Goal: Obtain resource: Download file/media

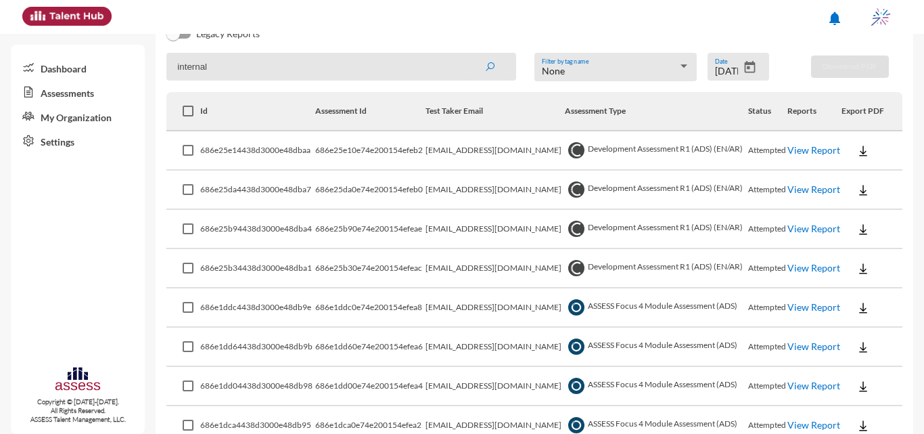
scroll to position [247, 0]
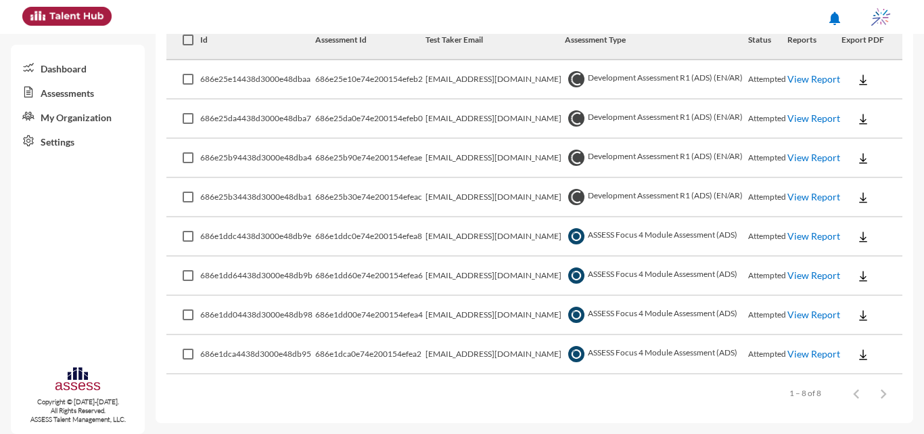
click at [793, 231] on link "View Report" at bounding box center [813, 235] width 53 height 11
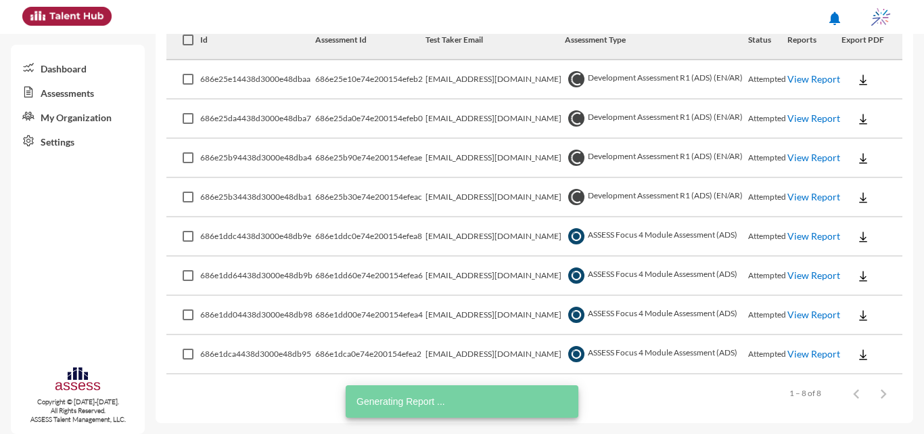
click at [789, 270] on link "View Report" at bounding box center [813, 274] width 53 height 11
click at [803, 318] on link "View Report" at bounding box center [813, 313] width 53 height 11
click at [788, 354] on link "View Report" at bounding box center [813, 353] width 53 height 11
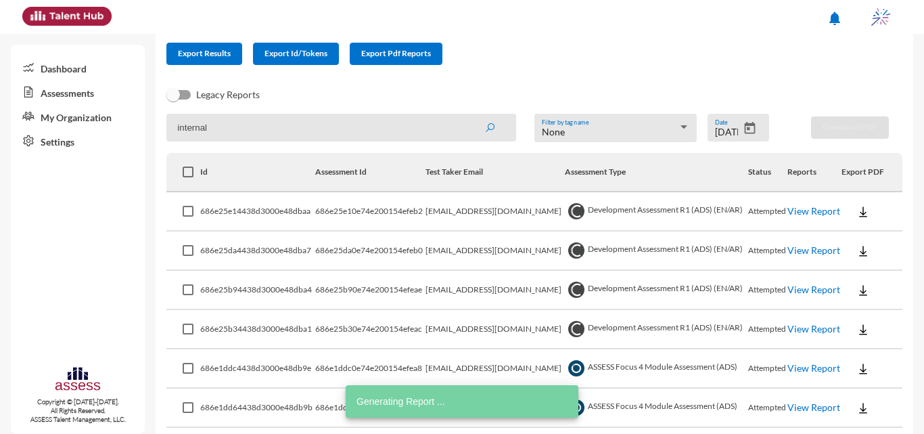
scroll to position [112, 0]
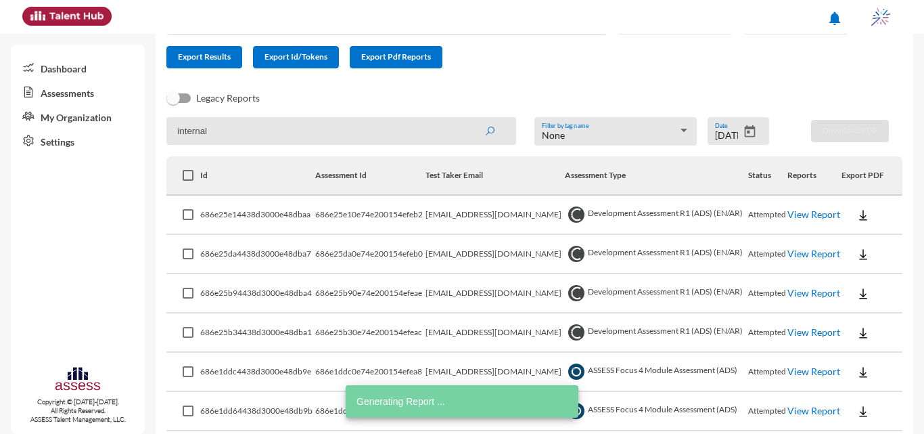
click at [748, 128] on icon "Open calendar" at bounding box center [750, 131] width 11 height 12
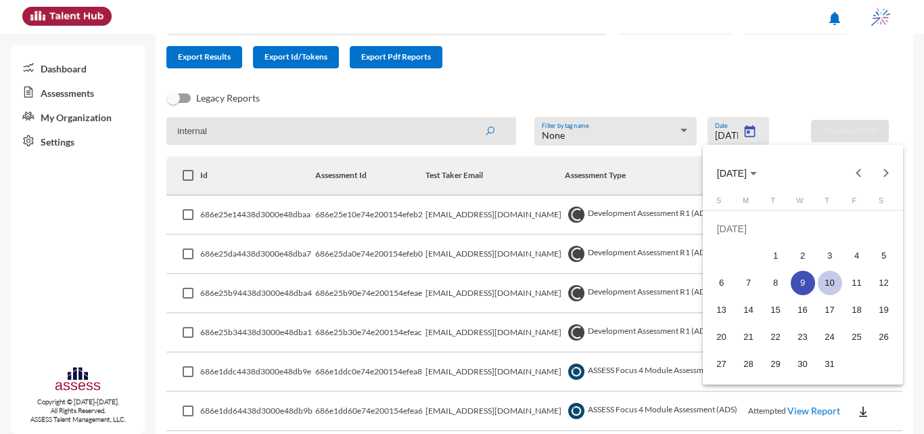
click at [832, 289] on div "10" at bounding box center [830, 283] width 24 height 24
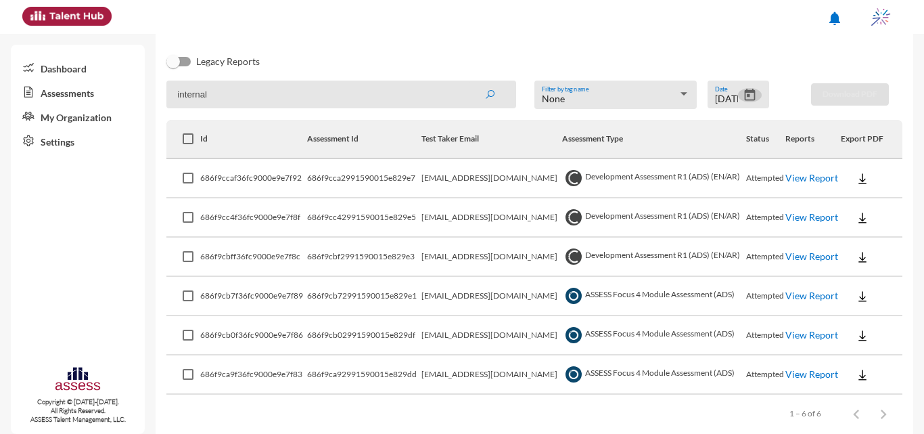
scroll to position [168, 0]
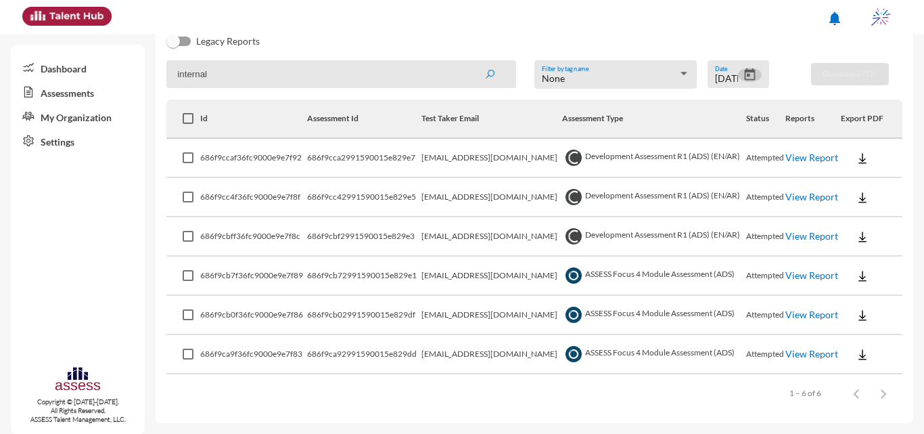
click at [820, 277] on link "View Report" at bounding box center [811, 274] width 53 height 11
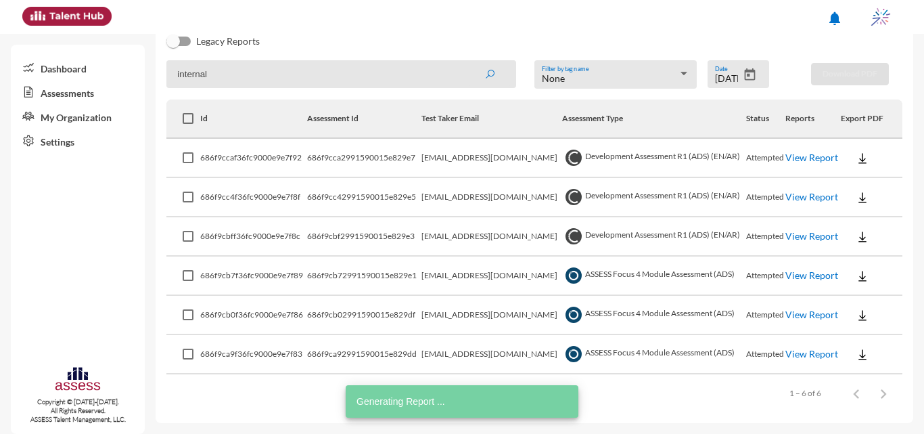
click at [795, 314] on link "View Report" at bounding box center [811, 313] width 53 height 11
click at [804, 352] on link "View Report" at bounding box center [811, 353] width 53 height 11
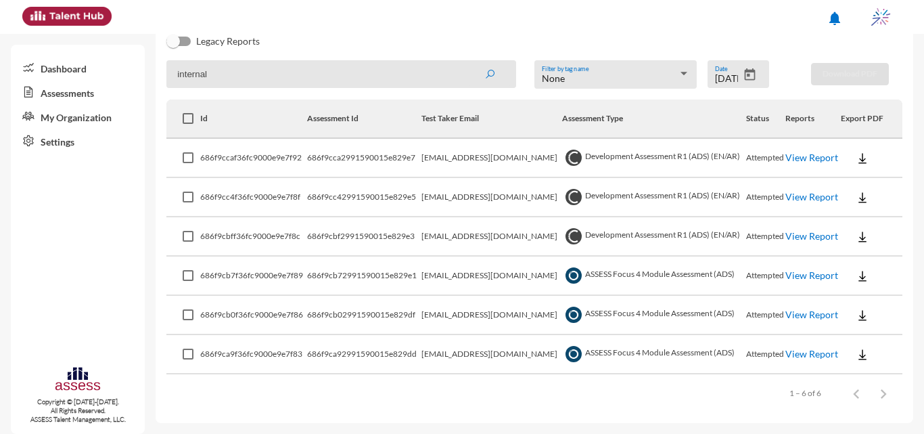
click at [654, 391] on div "Items per page: 100 1 – 6 of 6" at bounding box center [534, 393] width 736 height 38
click at [804, 237] on link "View Report" at bounding box center [811, 235] width 53 height 11
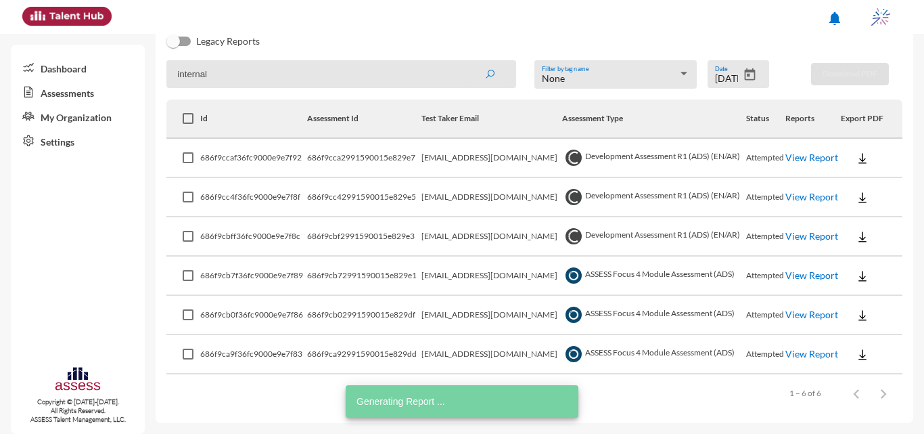
click at [823, 190] on td "View Report" at bounding box center [812, 197] width 55 height 39
click at [822, 205] on td "View Report" at bounding box center [812, 197] width 55 height 39
click at [823, 191] on link "View Report" at bounding box center [811, 196] width 53 height 11
drag, startPoint x: 504, startPoint y: 25, endPoint x: 519, endPoint y: 33, distance: 16.9
click at [504, 25] on div "notifications" at bounding box center [462, 17] width 893 height 34
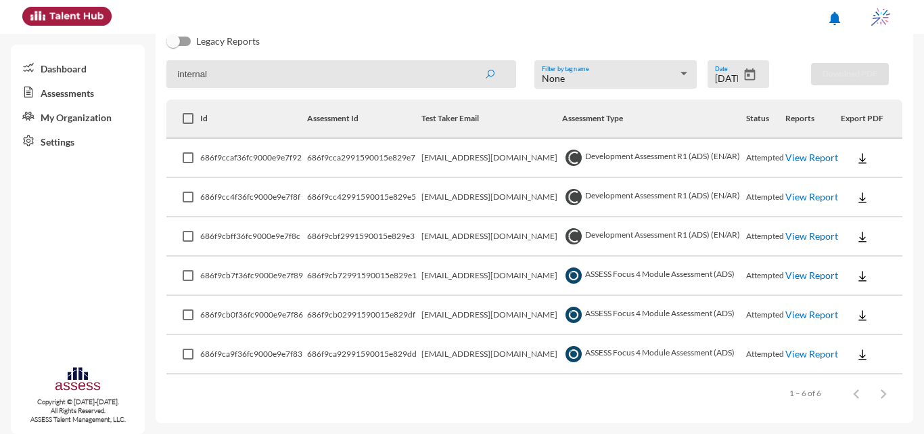
click at [818, 234] on link "View Report" at bounding box center [811, 235] width 53 height 11
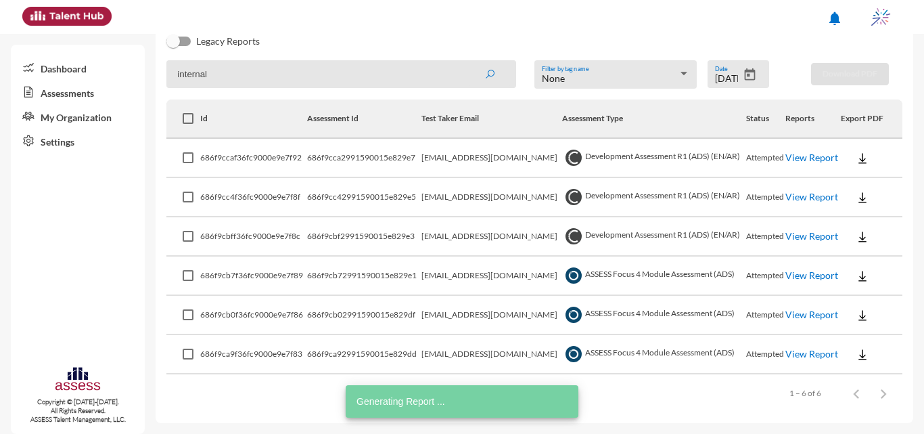
click at [809, 195] on link "View Report" at bounding box center [811, 196] width 53 height 11
click at [824, 159] on link "View Report" at bounding box center [811, 157] width 53 height 11
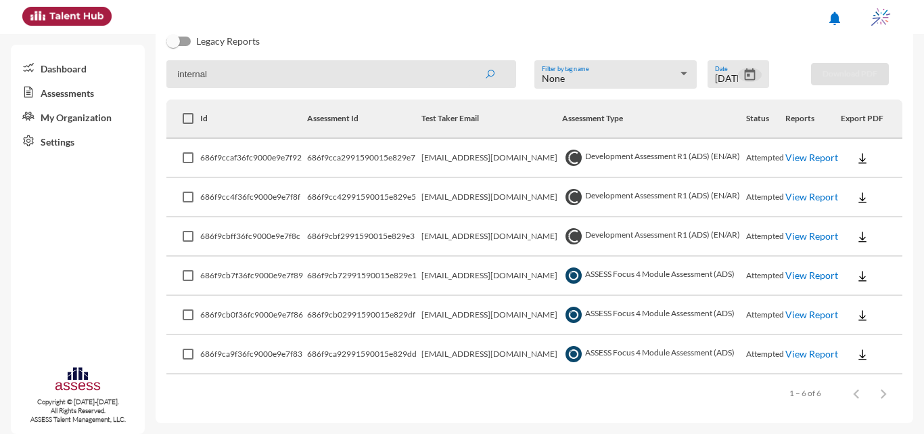
click at [743, 78] on icon "Open calendar" at bounding box center [750, 75] width 14 height 14
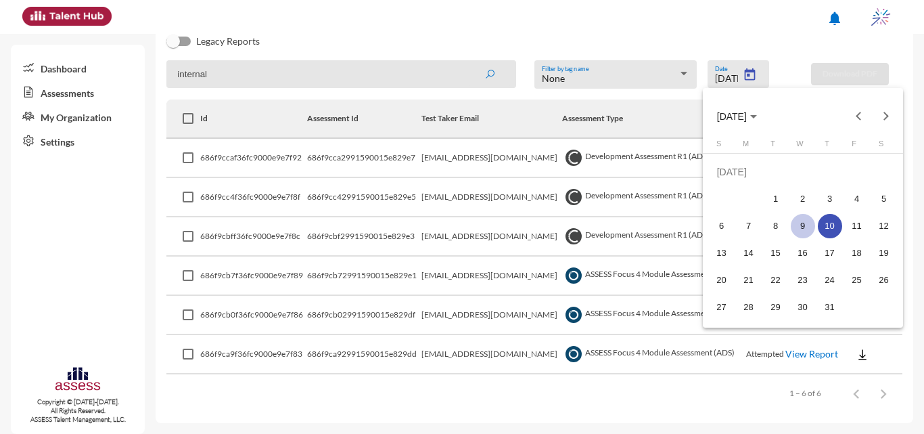
click at [805, 225] on div "9" at bounding box center [803, 226] width 24 height 24
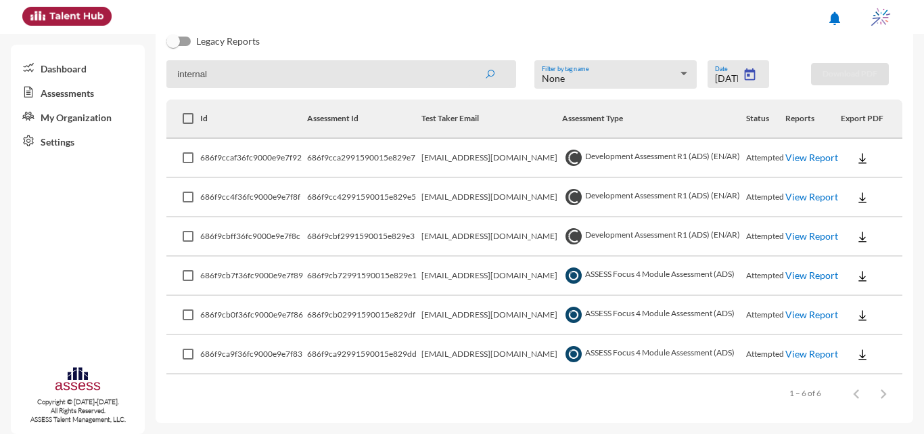
type input "7/9/2025"
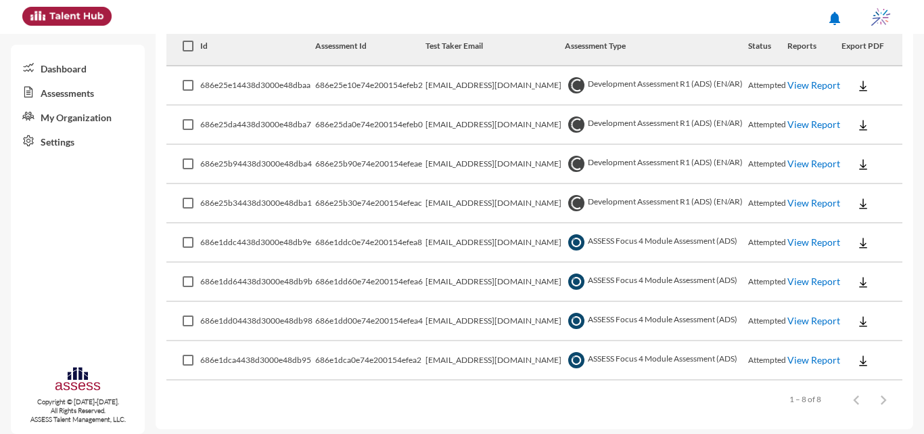
scroll to position [247, 0]
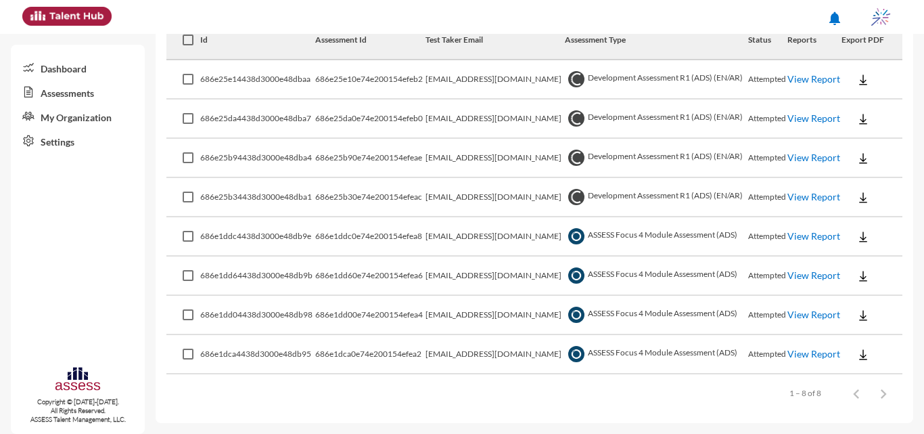
click at [799, 80] on link "View Report" at bounding box center [813, 78] width 53 height 11
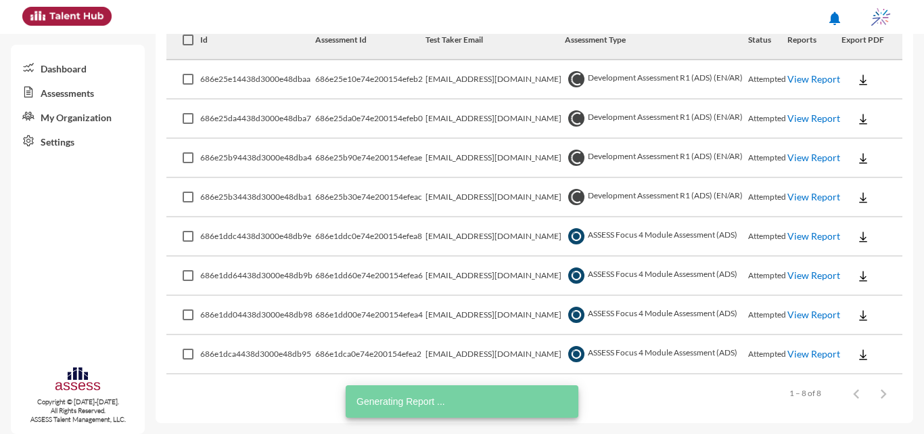
click at [799, 193] on link "View Report" at bounding box center [813, 196] width 53 height 11
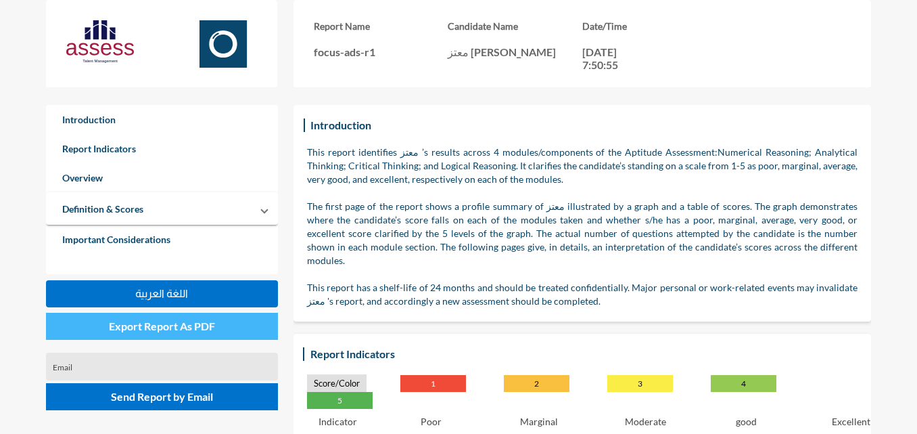
click at [197, 327] on span "Export Report As PDF" at bounding box center [162, 325] width 106 height 13
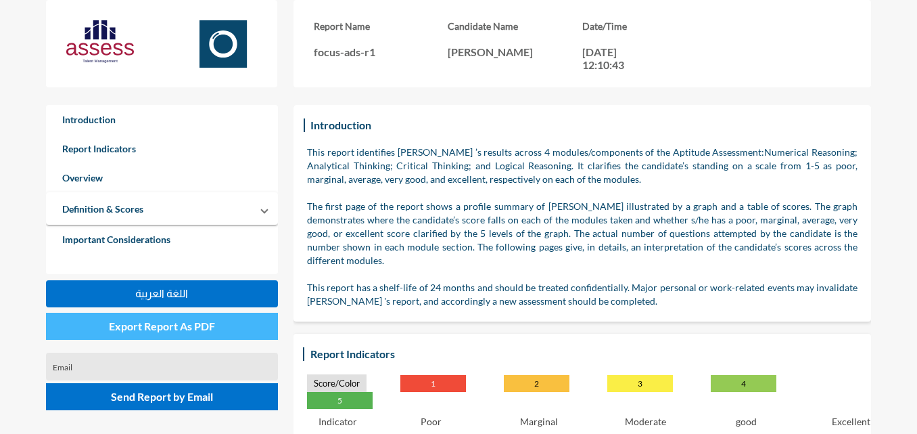
click at [209, 333] on button "Export Report As PDF" at bounding box center [162, 325] width 232 height 27
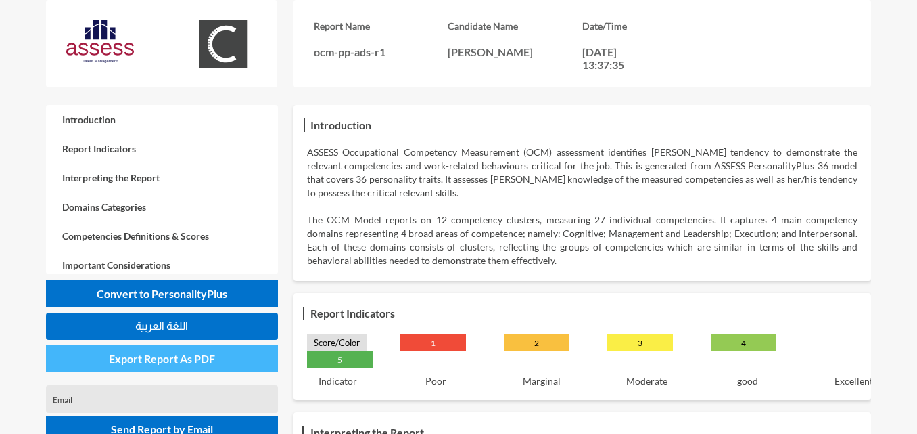
click at [204, 361] on span "Export Report As PDF" at bounding box center [162, 358] width 106 height 13
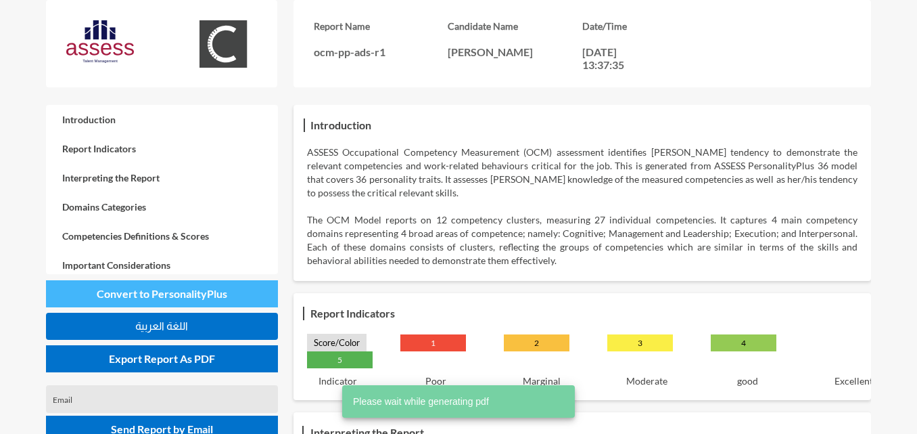
click at [227, 288] on span "Convert to PersonalityPlus" at bounding box center [162, 293] width 131 height 13
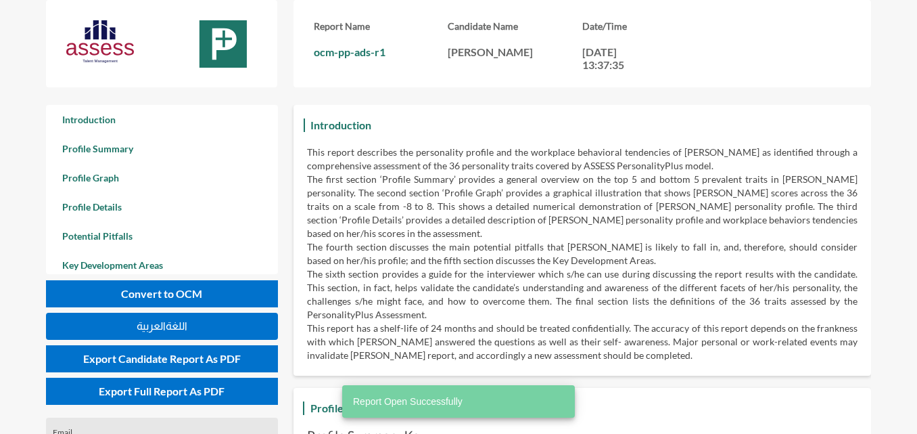
scroll to position [434, 917]
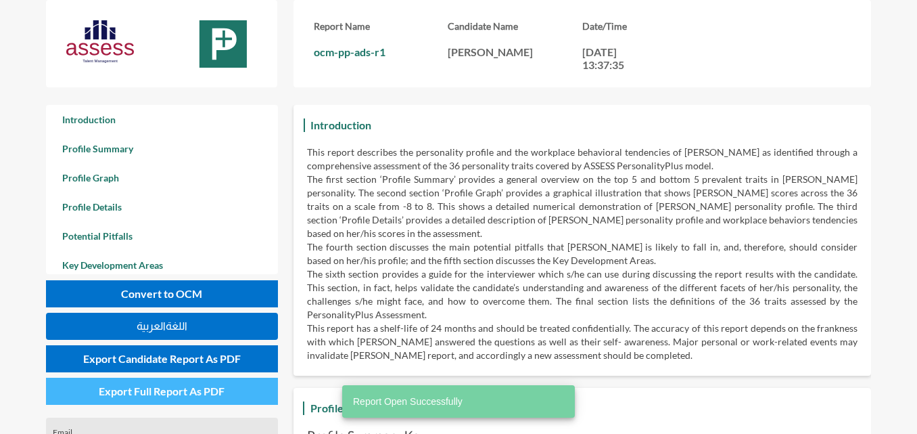
click at [200, 400] on button "Export Full Report As PDF" at bounding box center [162, 390] width 232 height 27
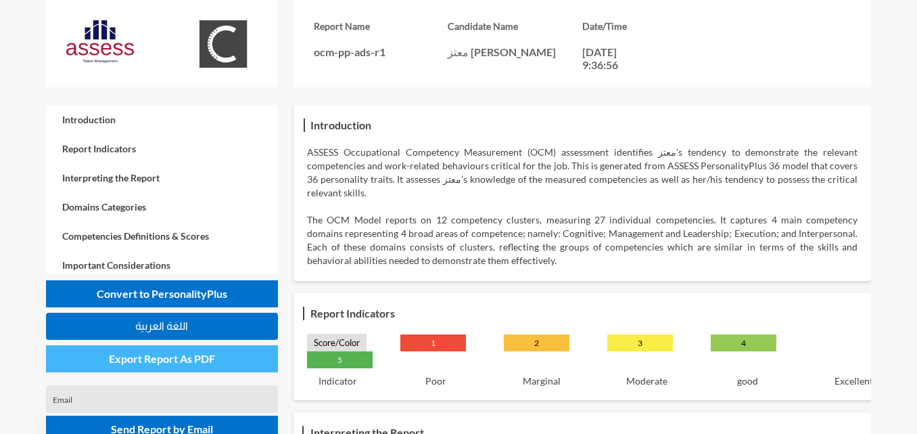
click at [195, 365] on button "Export Report As PDF" at bounding box center [162, 358] width 232 height 27
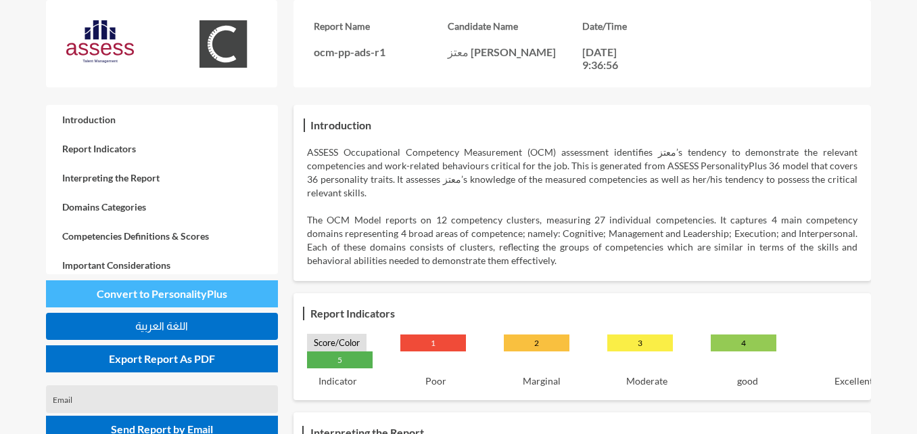
click at [193, 289] on span "Convert to PersonalityPlus" at bounding box center [162, 293] width 131 height 13
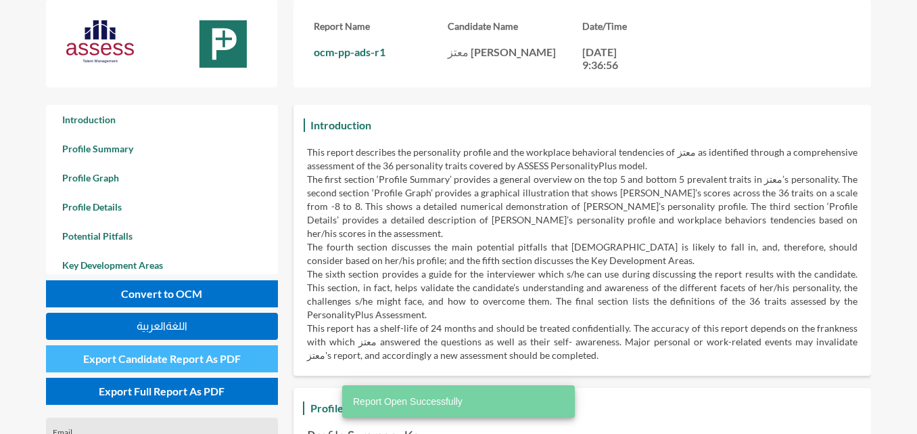
scroll to position [434, 917]
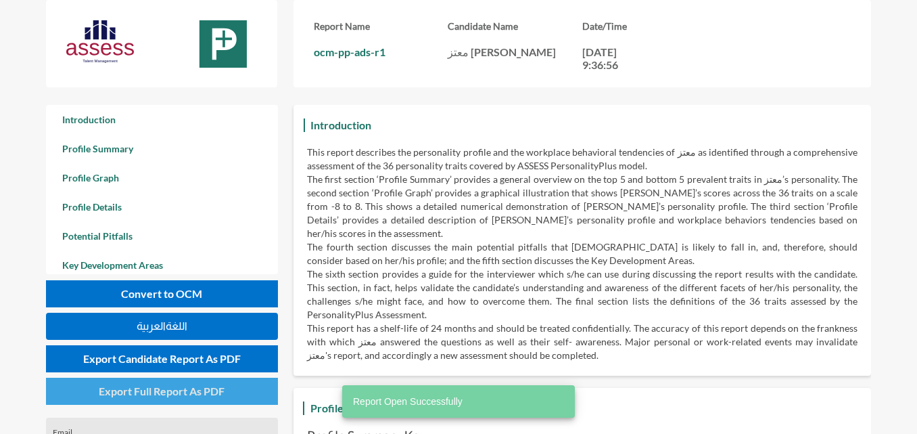
click at [208, 388] on span "Export Full Report As PDF" at bounding box center [162, 390] width 126 height 13
